Goal: Complete application form: Complete application form

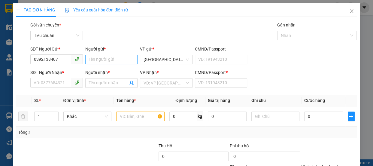
type input "0392138407"
click at [99, 62] on input "Người gửi *" at bounding box center [111, 60] width 52 height 10
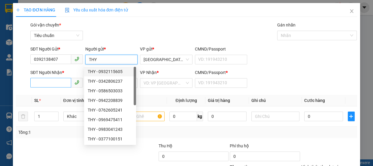
type input "THY"
click at [52, 82] on input "SĐT Người Nhận *" at bounding box center [50, 83] width 41 height 10
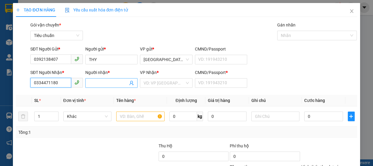
type input "0334471180"
click at [107, 84] on input "Người nhận *" at bounding box center [108, 82] width 39 height 7
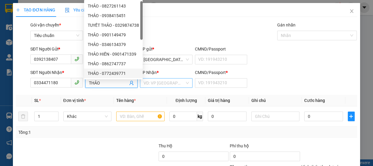
type input "THẢO"
click at [157, 81] on input "search" at bounding box center [163, 82] width 41 height 9
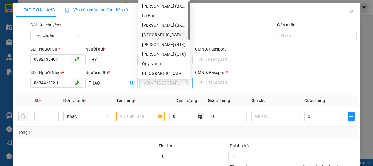
click at [150, 35] on div "[GEOGRAPHIC_DATA]" at bounding box center [164, 34] width 45 height 7
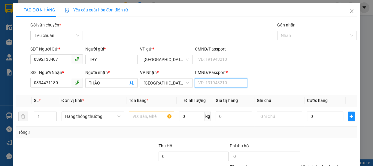
click at [217, 82] on input "CMND/Passport *" at bounding box center [221, 83] width 52 height 10
type input "A"
click at [138, 116] on input "text" at bounding box center [151, 116] width 45 height 10
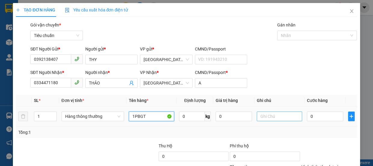
type input "1PBGT"
click at [266, 117] on input "text" at bounding box center [278, 116] width 45 height 10
type input "CƯỚC TH-LA2"
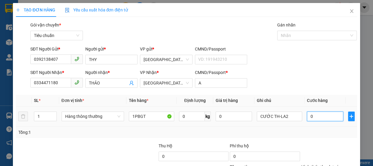
click at [313, 114] on input "0" at bounding box center [325, 116] width 36 height 10
type input "3"
type input "30"
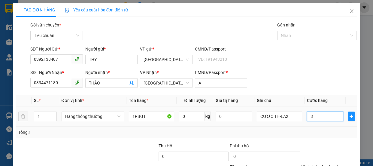
type input "30"
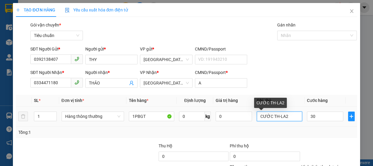
type input "30.000"
click at [286, 116] on input "CƯỚC TH-LA2" at bounding box center [278, 116] width 45 height 10
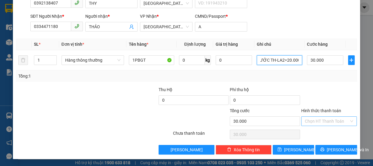
type input "CƯỚC TH-LA2=20.000"
click at [321, 118] on input "Hình thức thanh toán" at bounding box center [326, 120] width 44 height 9
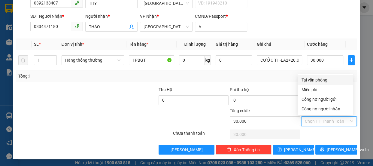
click at [322, 79] on div "Tại văn phòng" at bounding box center [325, 79] width 48 height 7
type input "0"
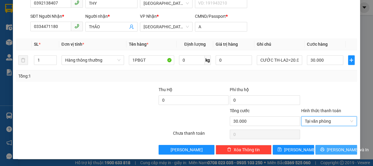
click at [333, 146] on span "[PERSON_NAME] và In" at bounding box center [347, 149] width 42 height 7
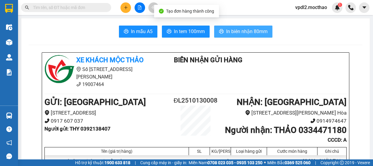
click at [250, 30] on span "In biên nhận 80mm" at bounding box center [246, 31] width 41 height 7
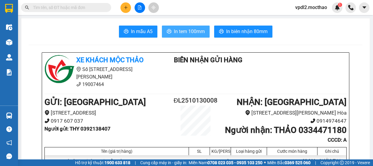
click at [189, 33] on span "In tem 100mm" at bounding box center [189, 31] width 31 height 7
